Goal: Navigation & Orientation: Understand site structure

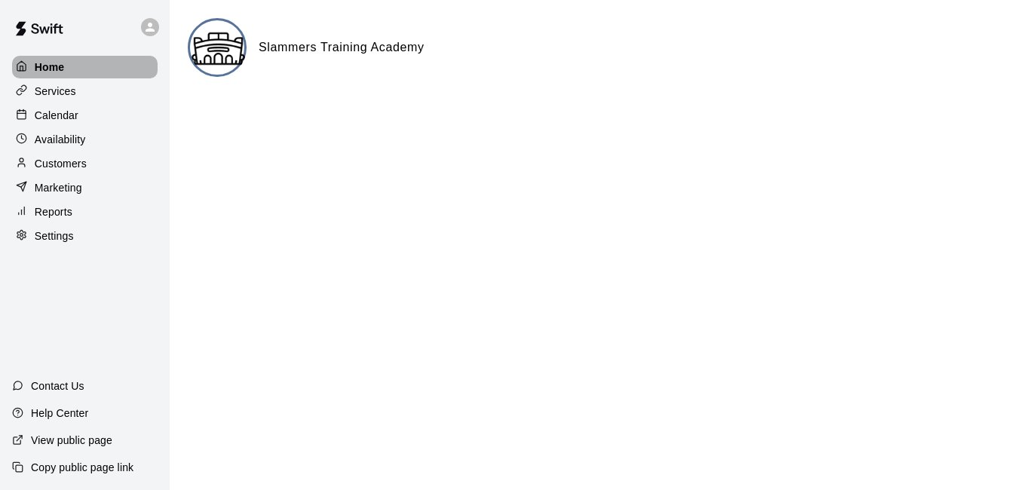
click at [77, 70] on div "Home" at bounding box center [85, 67] width 146 height 23
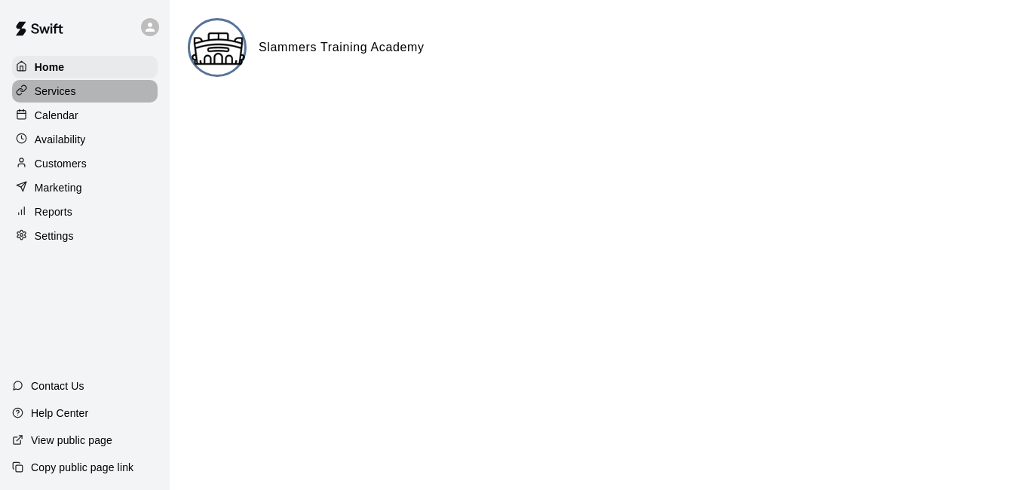
click at [60, 92] on p "Services" at bounding box center [55, 91] width 41 height 15
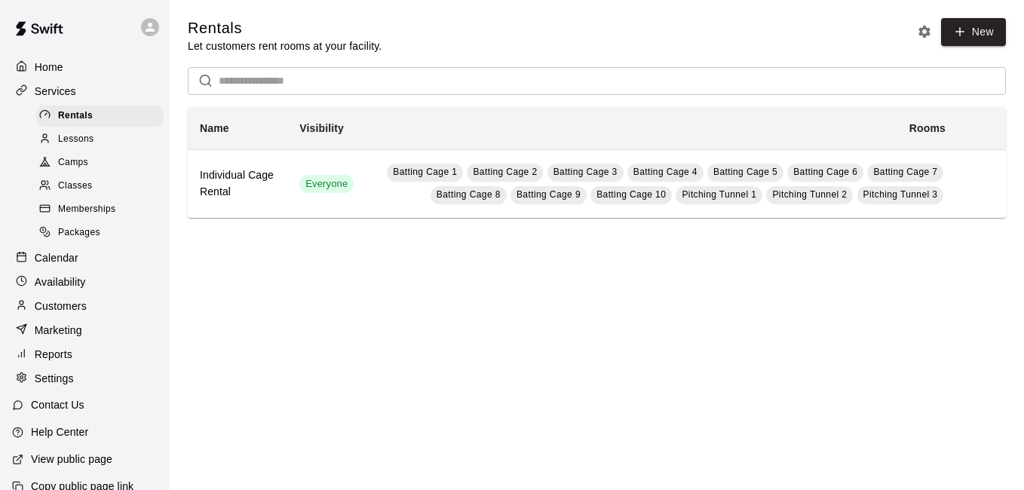
click at [85, 141] on span "Lessons" at bounding box center [76, 139] width 36 height 15
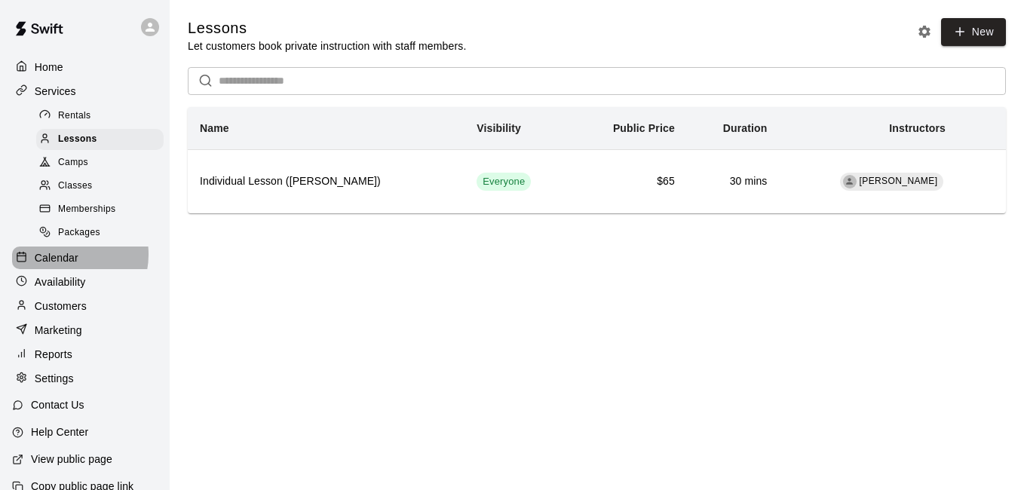
click at [67, 261] on p "Calendar" at bounding box center [57, 257] width 44 height 15
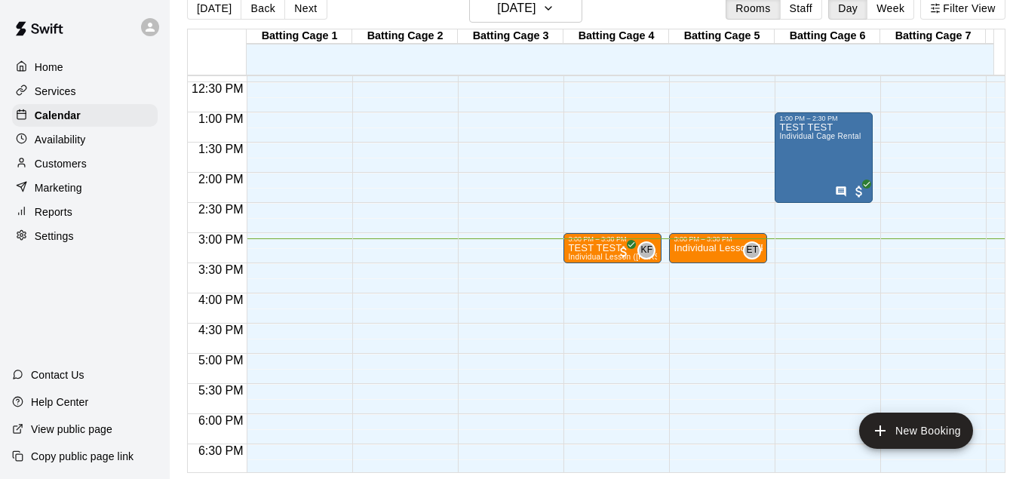
scroll to position [754, 0]
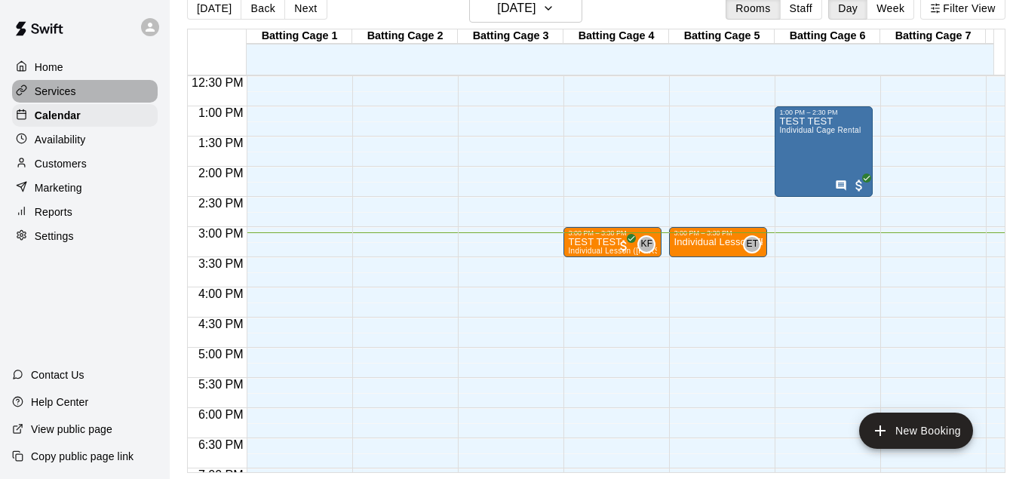
click at [77, 94] on div "Services" at bounding box center [85, 91] width 146 height 23
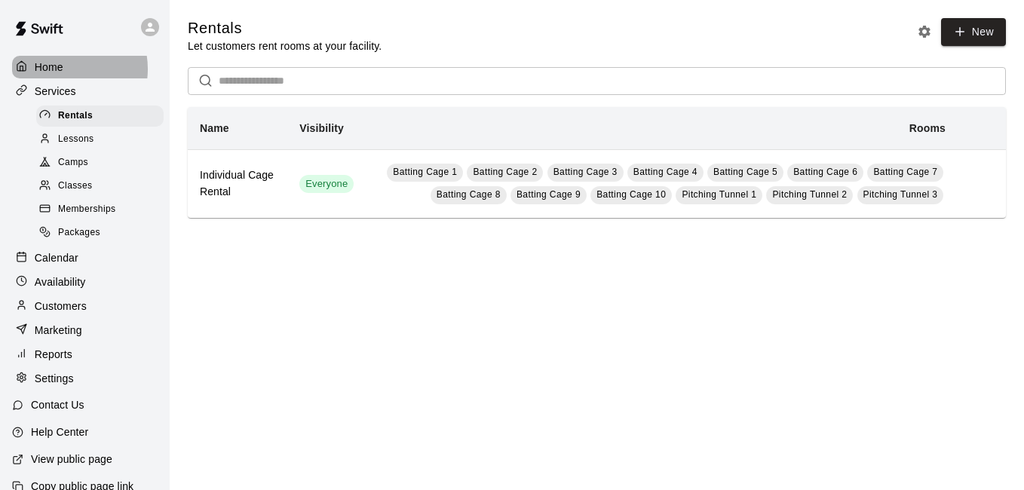
click at [64, 69] on div "Home" at bounding box center [85, 67] width 146 height 23
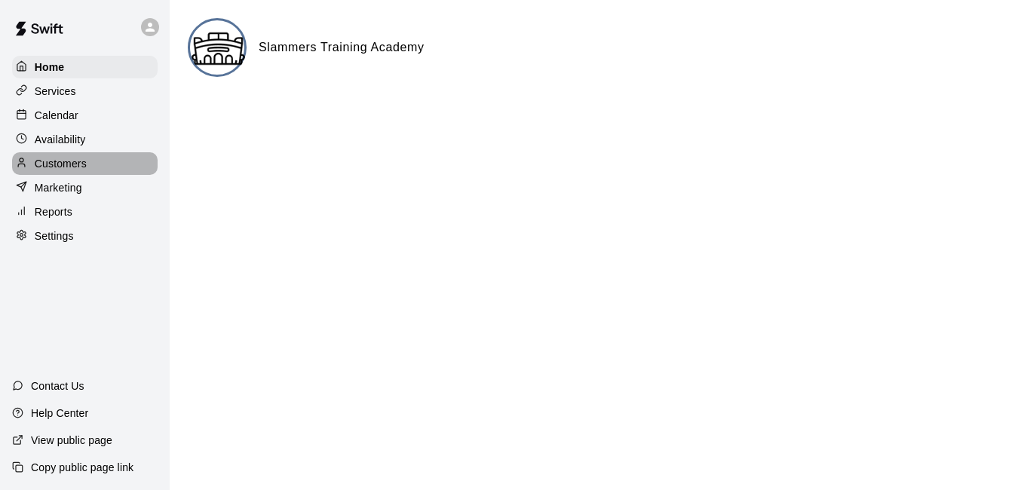
click at [73, 175] on div "Customers" at bounding box center [85, 163] width 146 height 23
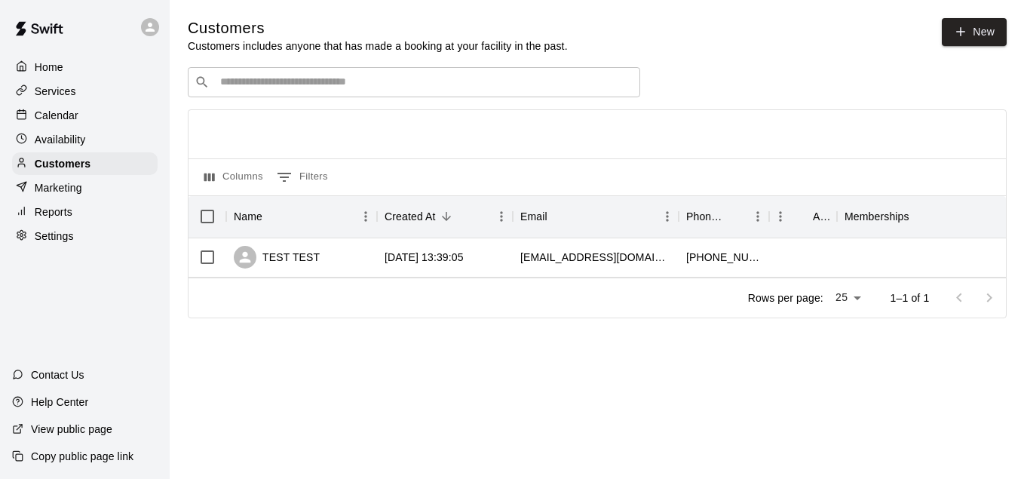
click at [54, 213] on p "Reports" at bounding box center [54, 211] width 38 height 15
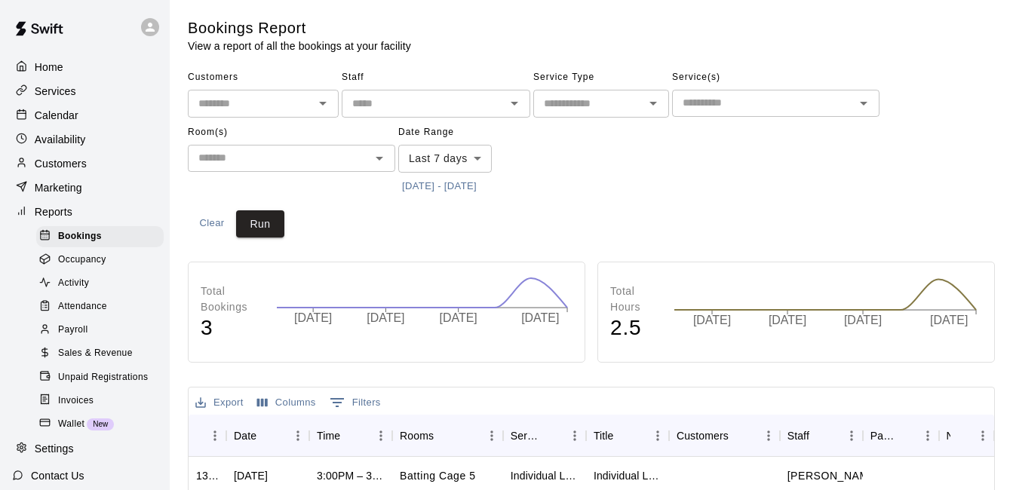
click at [100, 358] on span "Sales & Revenue" at bounding box center [95, 353] width 75 height 15
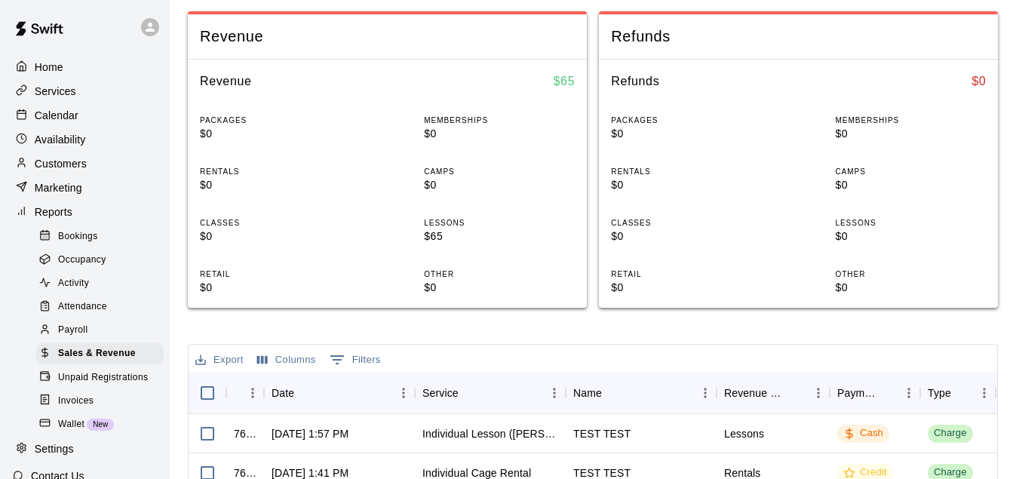
scroll to position [226, 0]
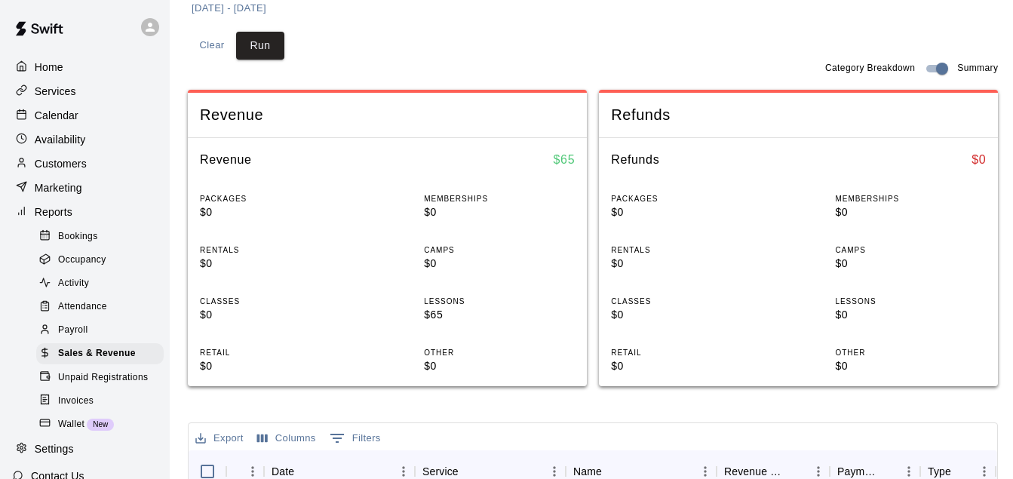
click at [54, 65] on p "Home" at bounding box center [49, 67] width 29 height 15
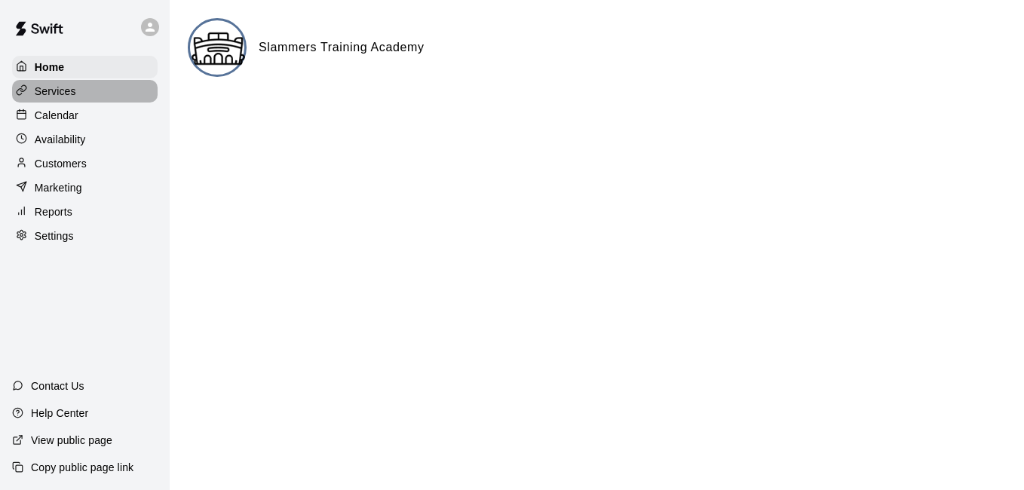
click at [66, 89] on p "Services" at bounding box center [55, 91] width 41 height 15
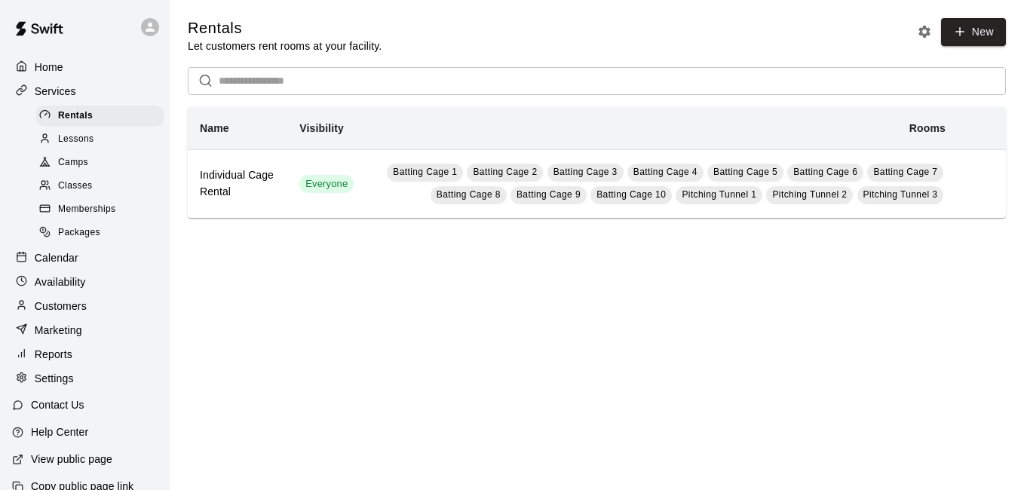
click at [57, 90] on p "Services" at bounding box center [55, 91] width 41 height 15
